Goal: Task Accomplishment & Management: Complete application form

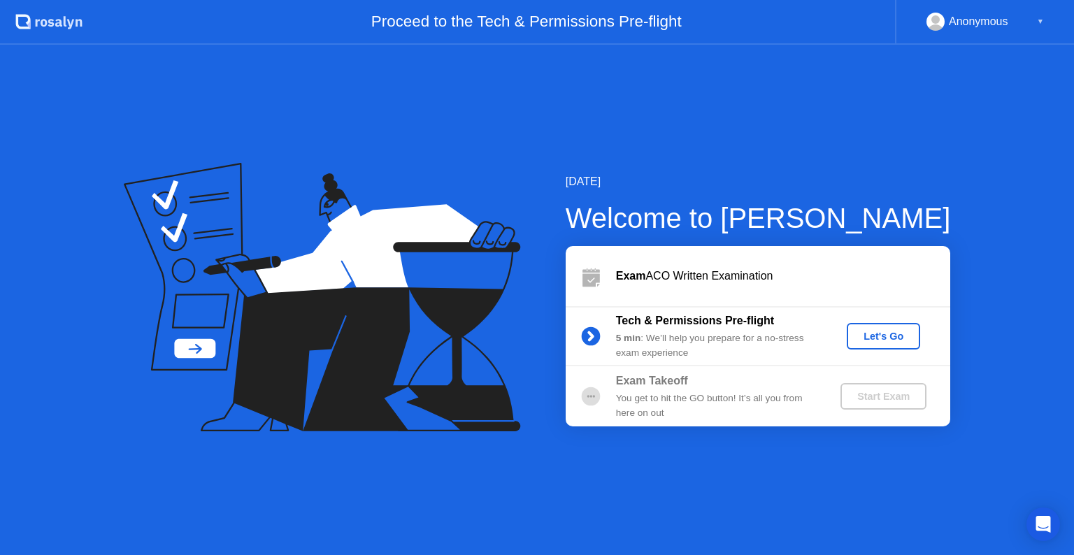
click at [872, 331] on div "Let's Go" at bounding box center [883, 336] width 62 height 11
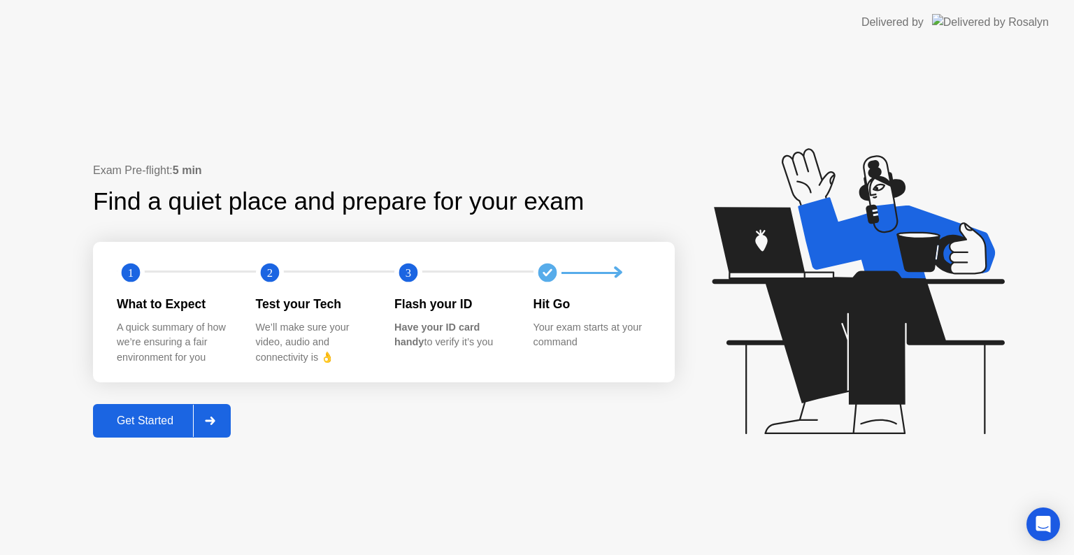
click at [204, 427] on div at bounding box center [210, 421] width 34 height 32
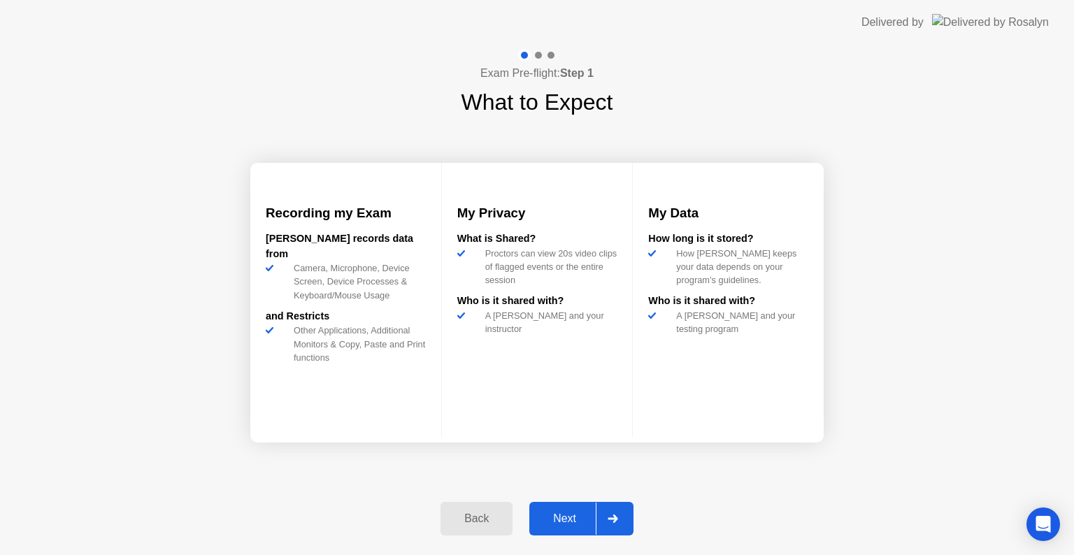
click at [576, 514] on div "Next" at bounding box center [564, 518] width 62 height 13
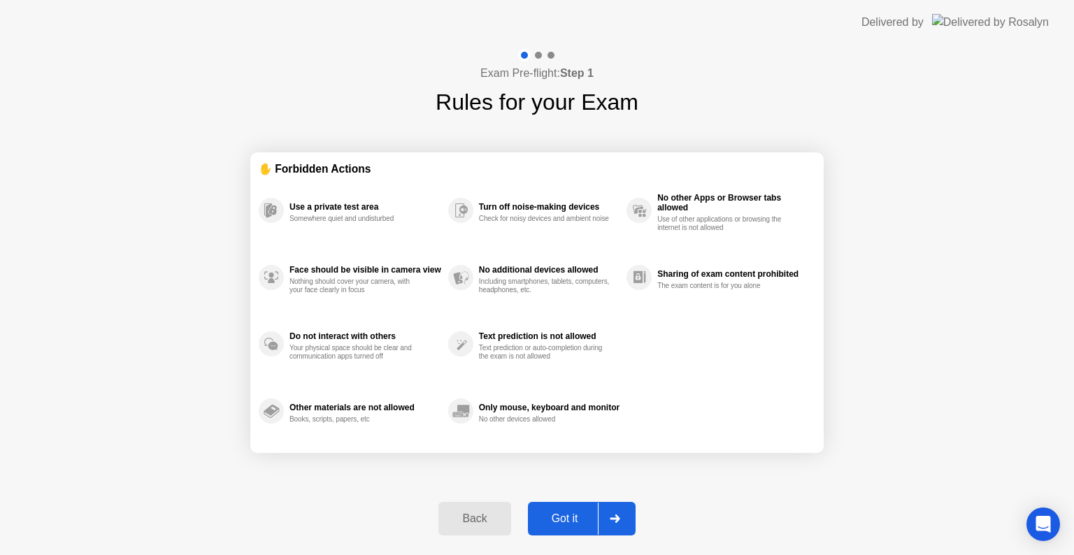
click at [576, 514] on div "Got it" at bounding box center [565, 518] width 66 height 13
select select "Available cameras"
select select "Available speakers"
select select "Available microphones"
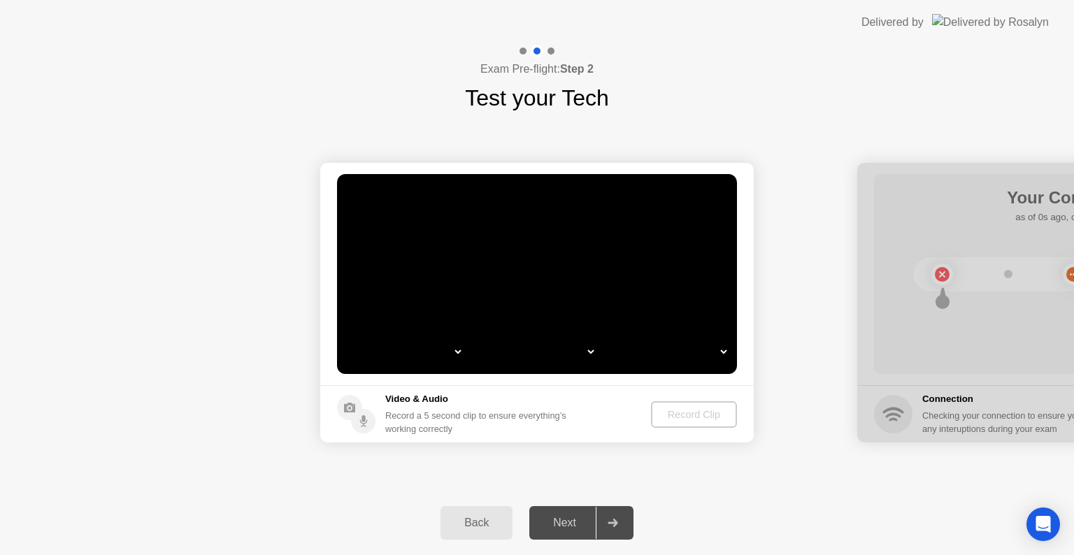
select select "*"
select select "**********"
select select "*******"
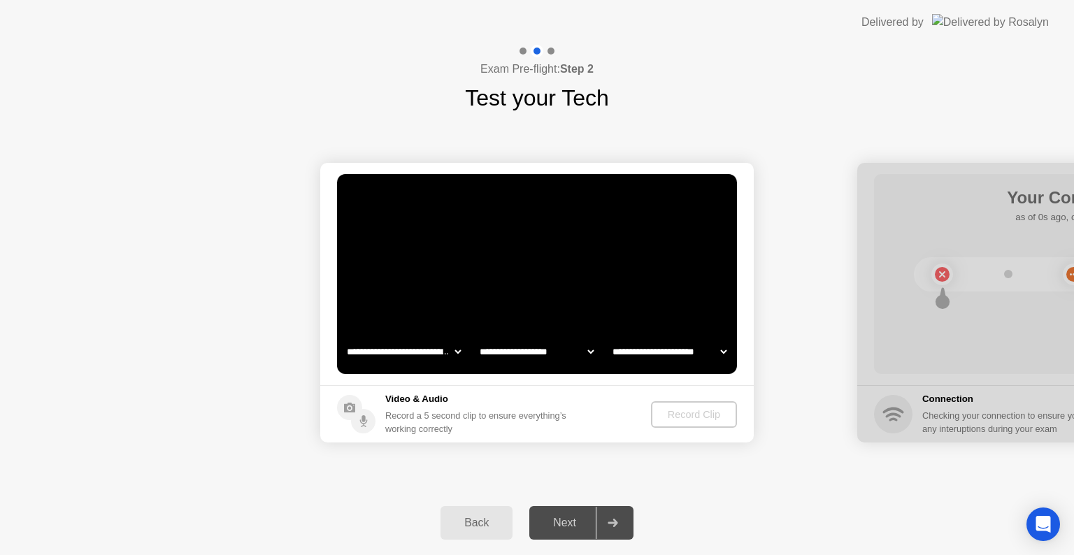
select select "*******"
click at [686, 417] on div "Record Clip" at bounding box center [693, 414] width 75 height 11
click at [693, 411] on div "Record Clip" at bounding box center [694, 414] width 75 height 11
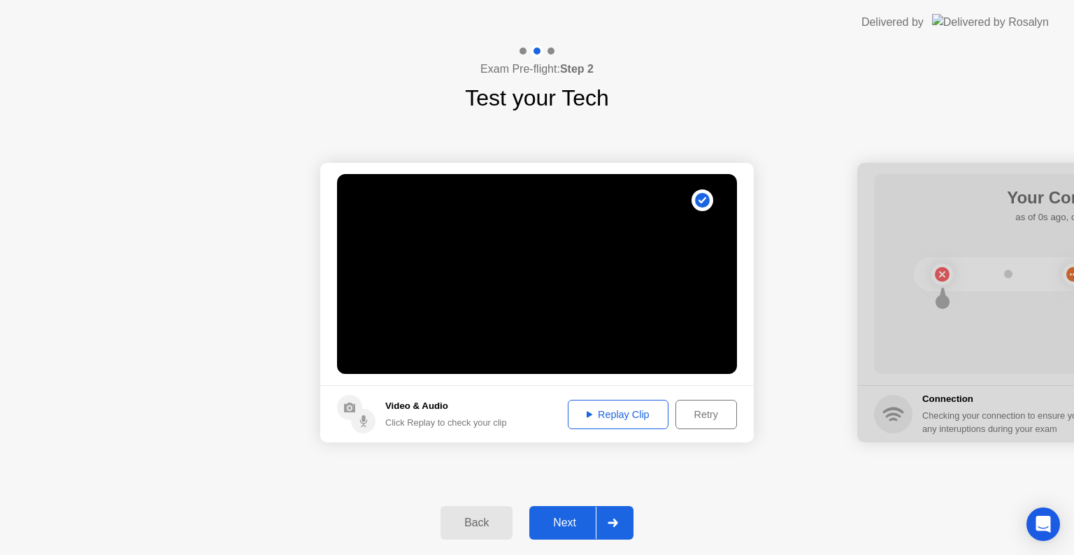
click at [628, 419] on div "Replay Clip" at bounding box center [617, 414] width 91 height 11
click at [572, 531] on button "Next" at bounding box center [581, 523] width 104 height 34
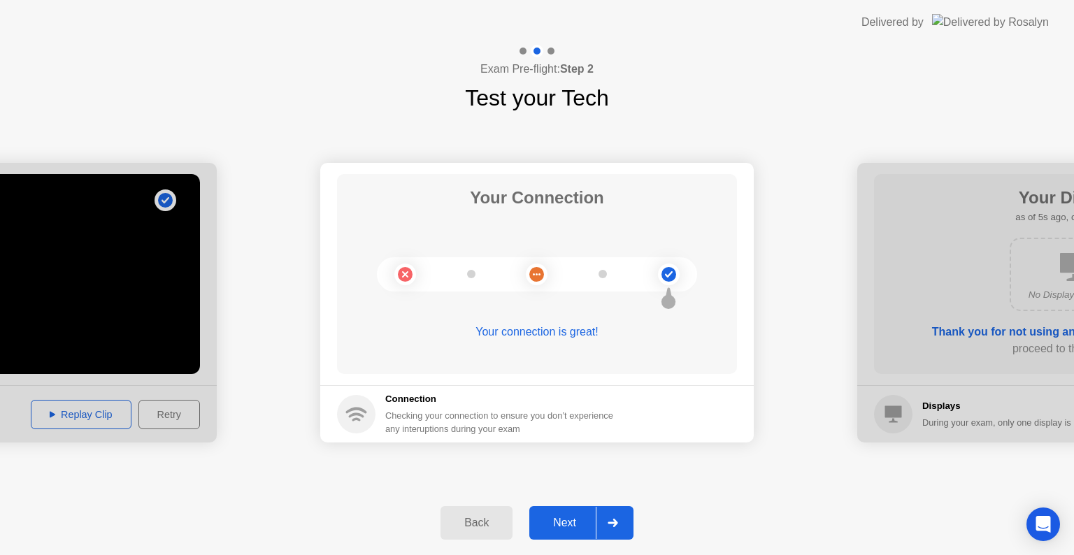
click at [572, 531] on button "Next" at bounding box center [581, 523] width 104 height 34
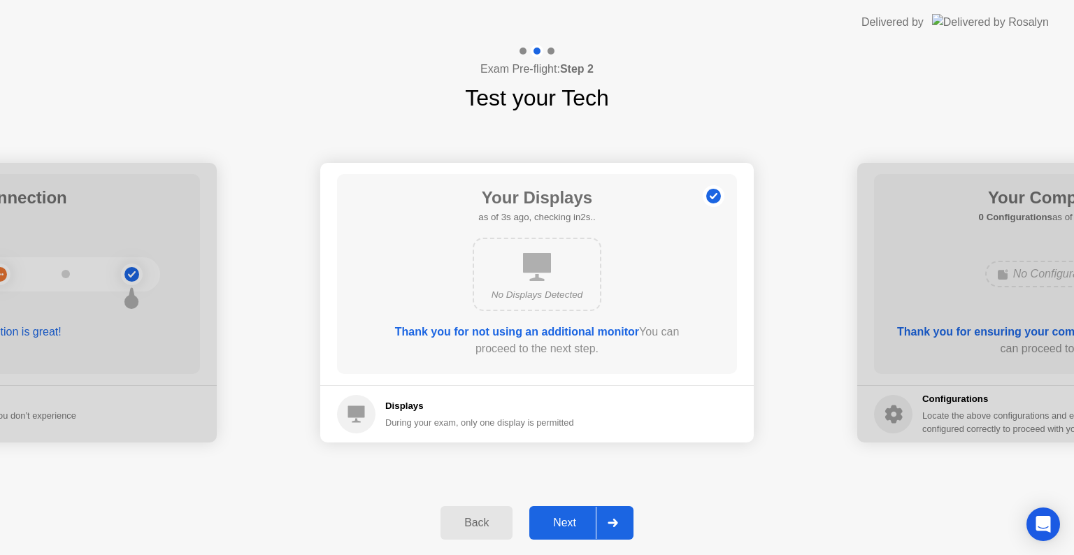
click at [572, 531] on button "Next" at bounding box center [581, 523] width 104 height 34
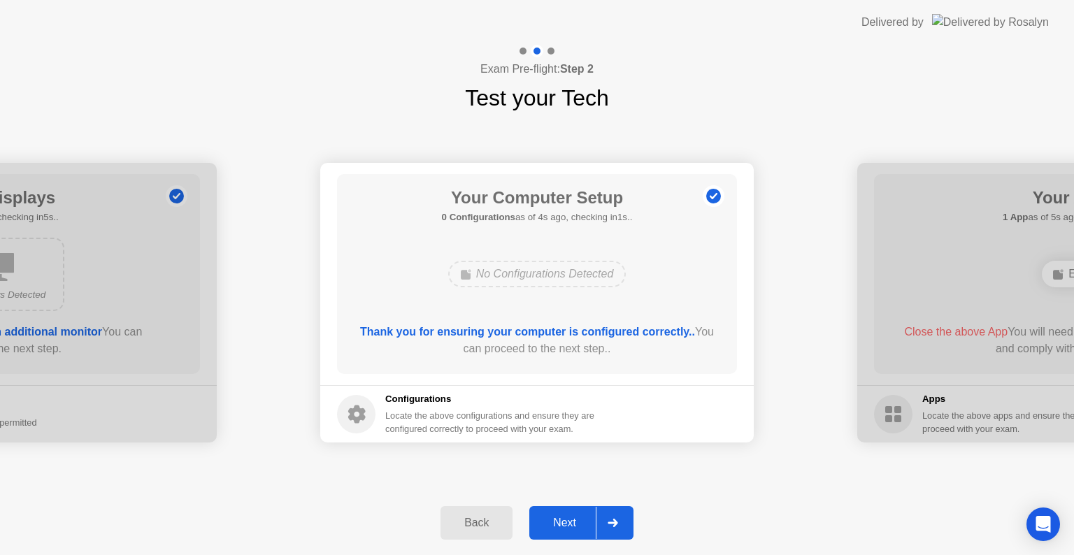
click at [572, 531] on button "Next" at bounding box center [581, 523] width 104 height 34
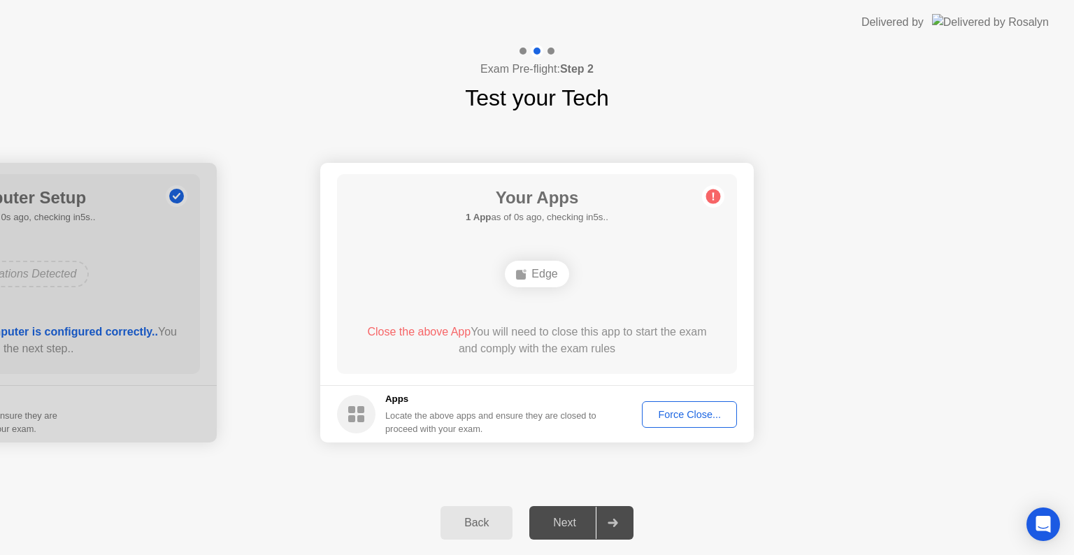
click at [691, 411] on div "Force Close..." at bounding box center [689, 414] width 85 height 11
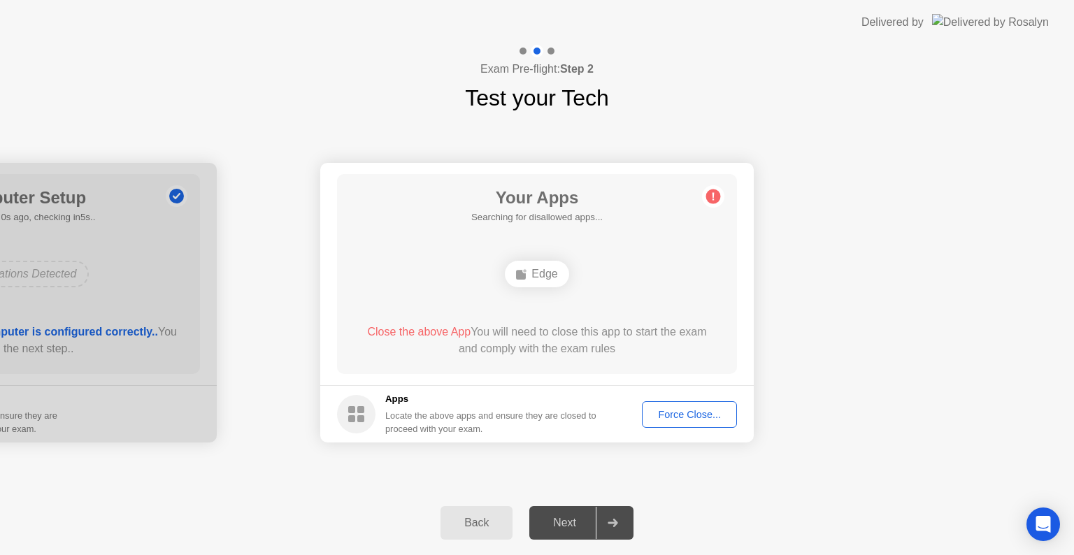
click at [700, 419] on div "Force Close..." at bounding box center [689, 414] width 85 height 11
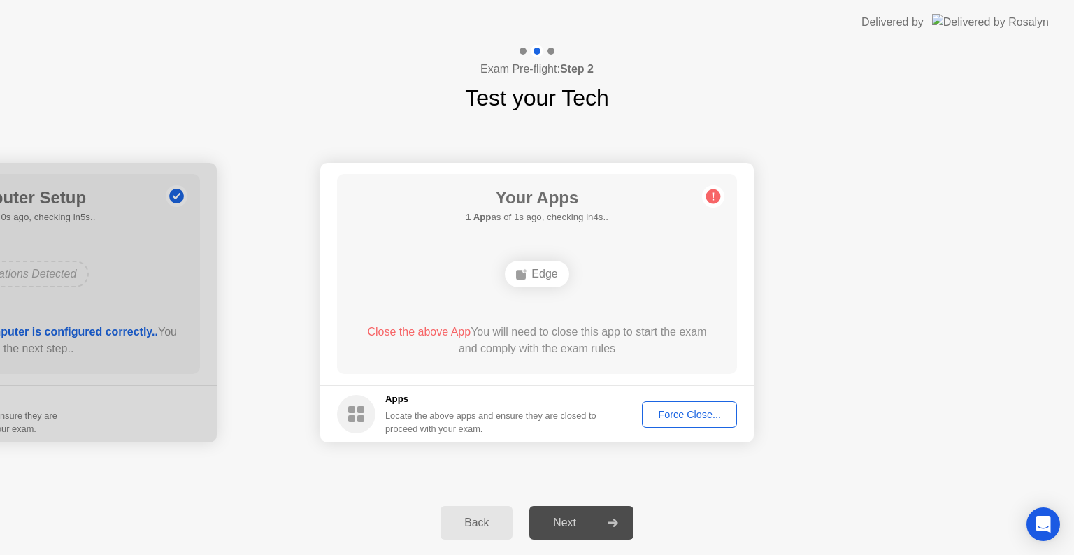
click at [439, 419] on div "Locate the above apps and ensure they are closed to proceed with your exam." at bounding box center [491, 422] width 212 height 27
click at [302, 528] on div "Back Next" at bounding box center [537, 523] width 1074 height 64
click at [699, 414] on div "Force Close..." at bounding box center [689, 414] width 85 height 11
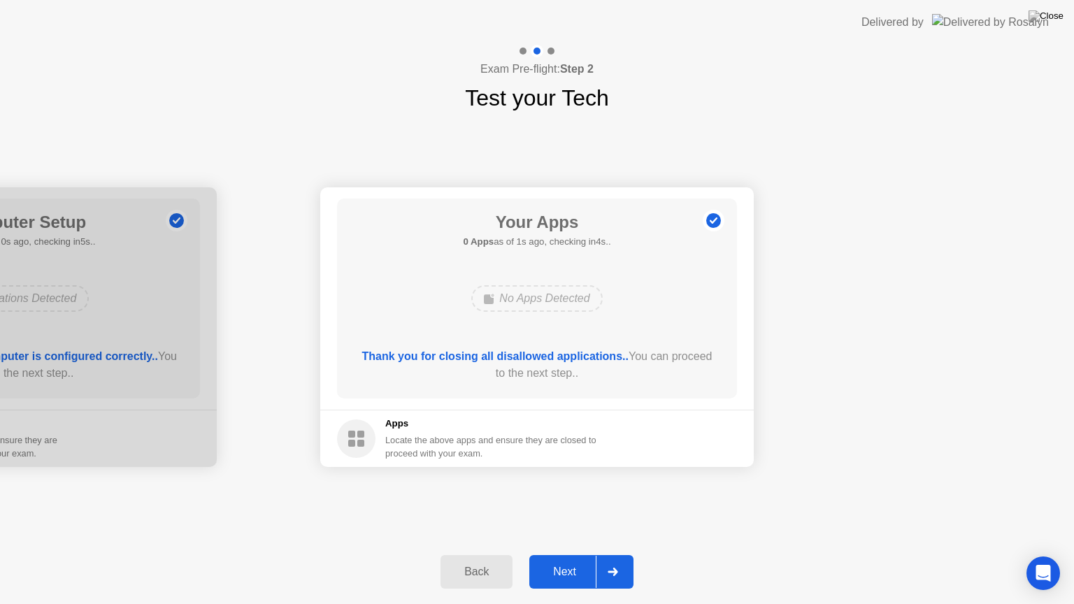
click at [573, 554] on div "Next" at bounding box center [564, 571] width 62 height 13
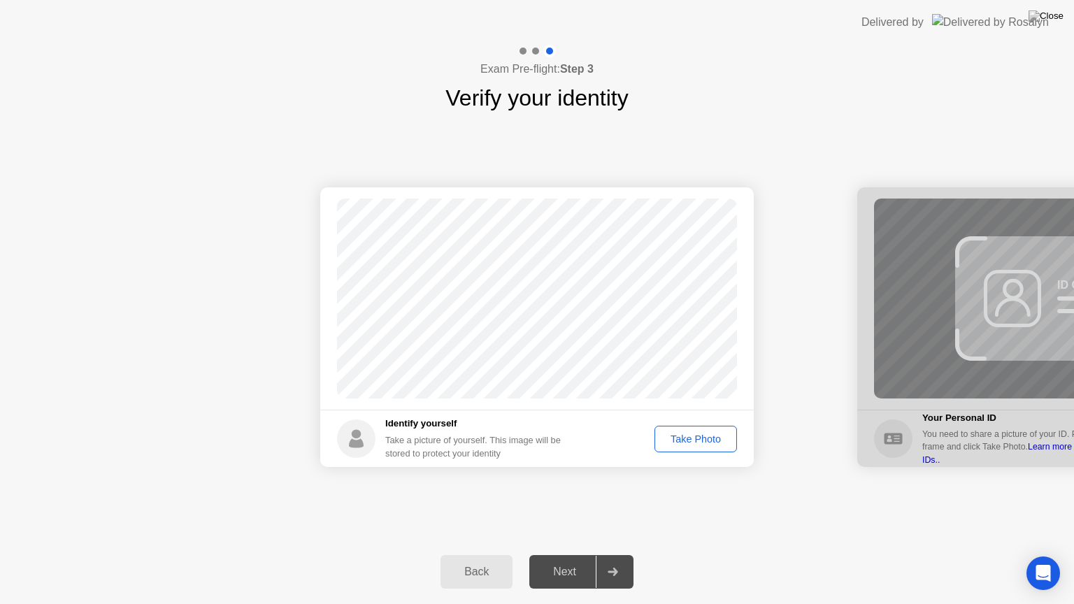
click at [694, 433] on div "Take Photo" at bounding box center [695, 438] width 73 height 11
click at [702, 443] on div "Retake" at bounding box center [704, 438] width 55 height 11
click at [702, 443] on div "Take Photo" at bounding box center [695, 438] width 73 height 11
click at [616, 554] on icon at bounding box center [612, 572] width 10 height 8
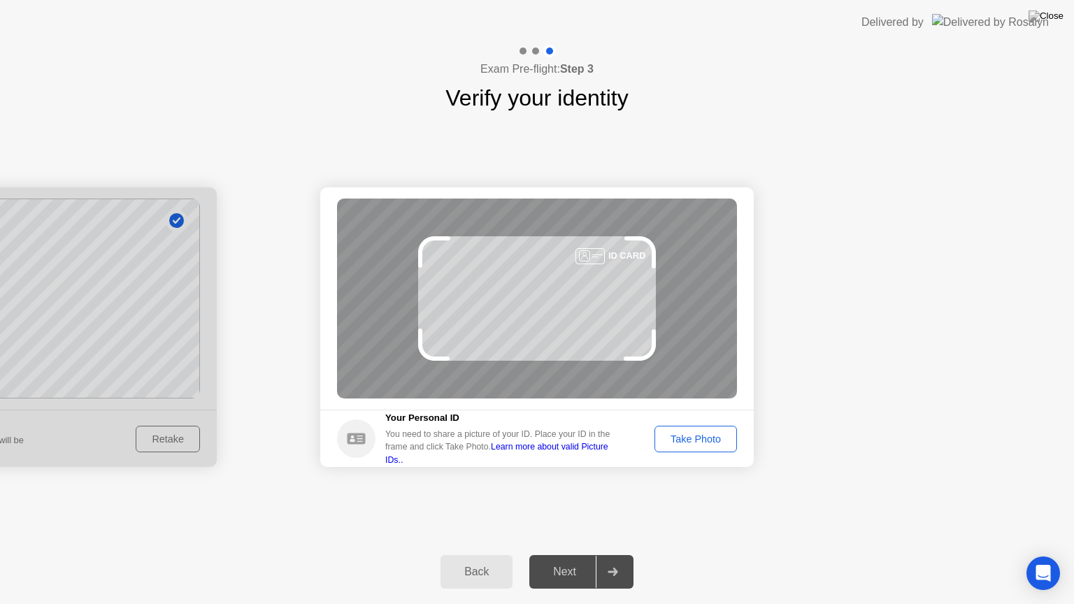
click at [691, 445] on div "Take Photo" at bounding box center [695, 438] width 73 height 11
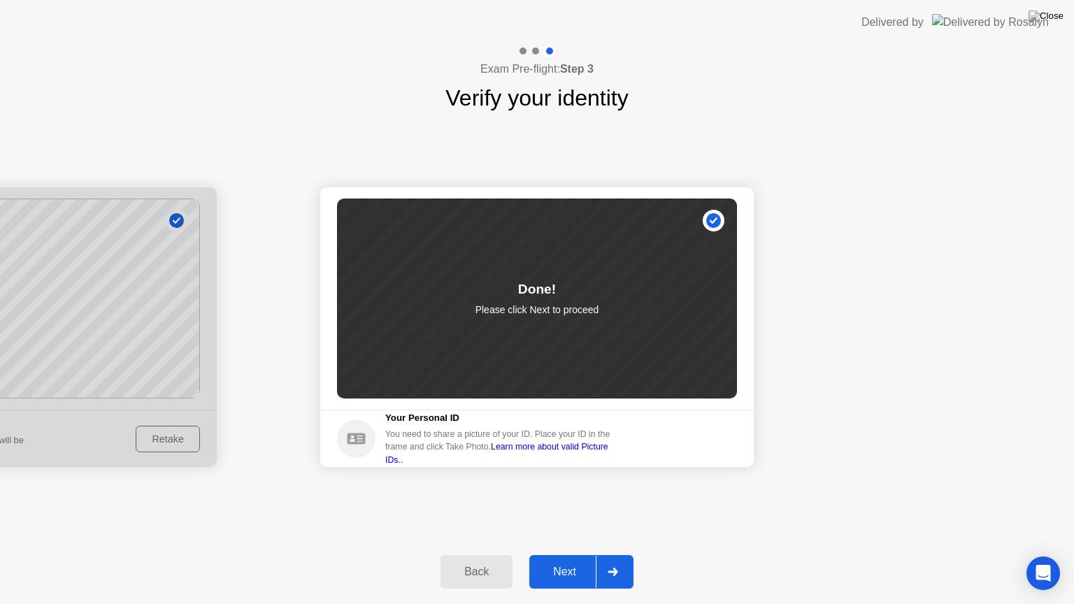
click at [587, 554] on button "Next" at bounding box center [581, 572] width 104 height 34
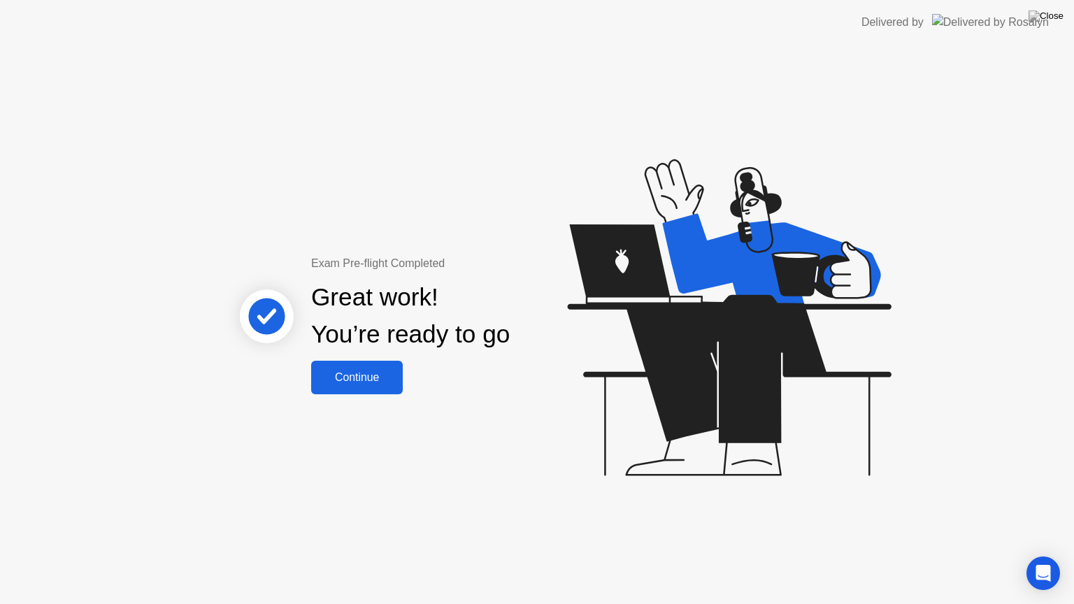
click at [370, 377] on div "Continue" at bounding box center [356, 377] width 83 height 13
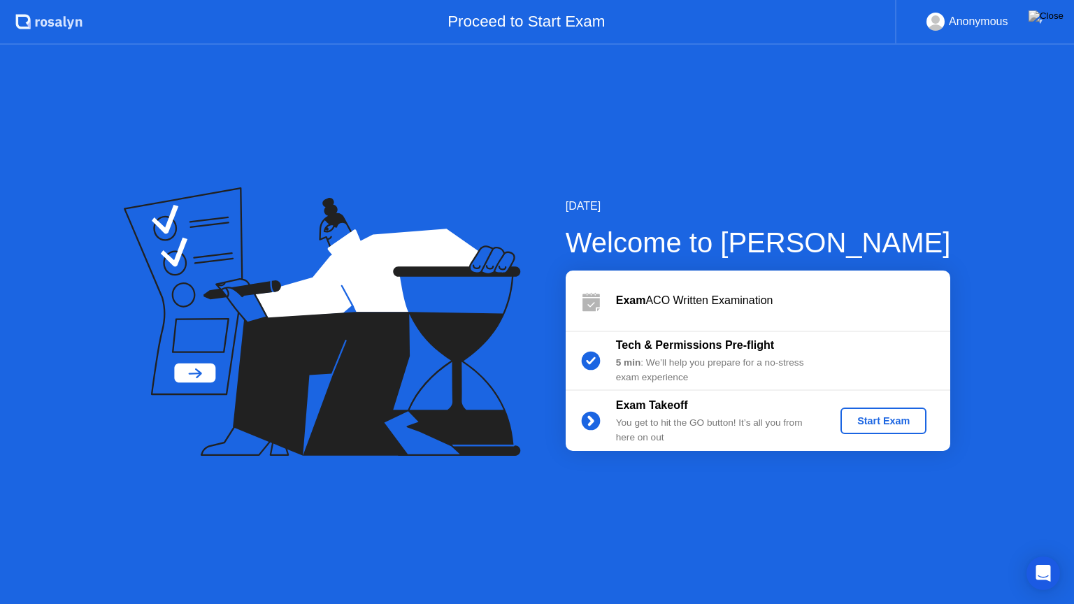
click at [864, 422] on div "Start Exam" at bounding box center [883, 420] width 75 height 11
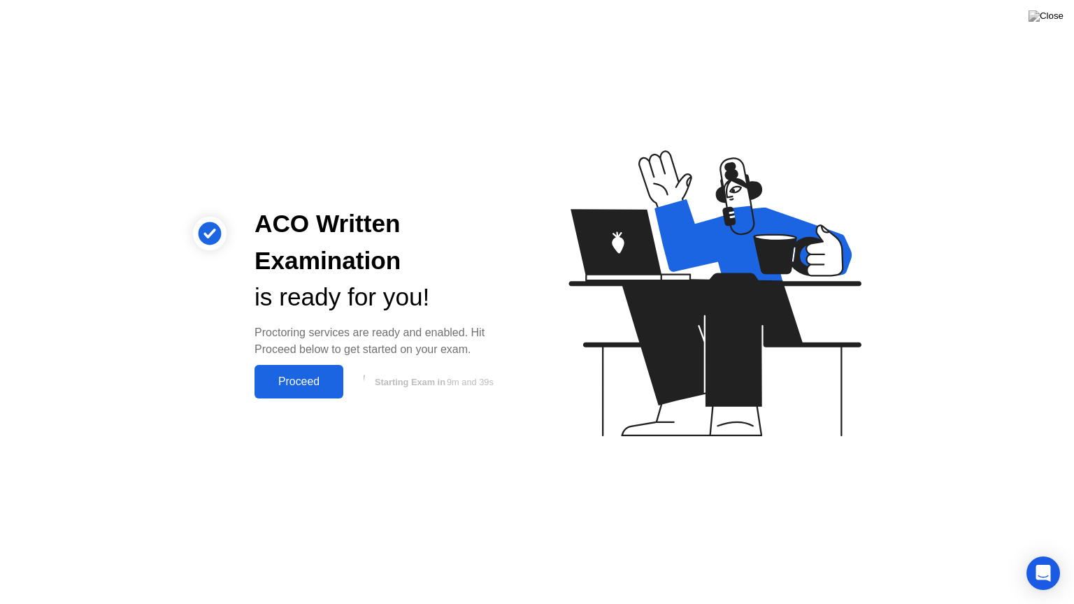
click at [315, 377] on div "Proceed" at bounding box center [299, 381] width 80 height 13
